Goal: Transaction & Acquisition: Book appointment/travel/reservation

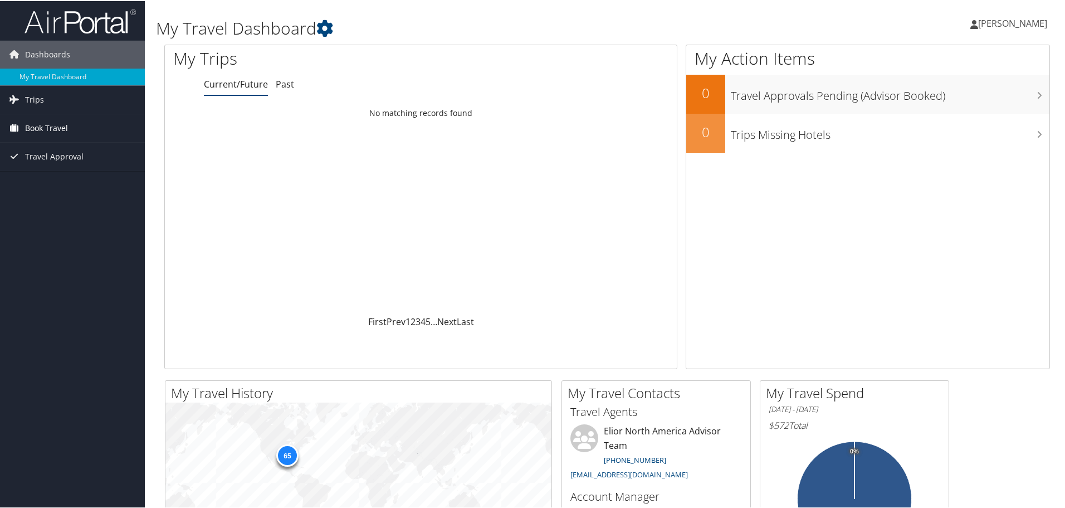
click at [62, 123] on span "Book Travel" at bounding box center [46, 127] width 43 height 28
click at [61, 184] on link "Book/Manage Online Trips" at bounding box center [72, 182] width 145 height 17
